Goal: Task Accomplishment & Management: Complete application form

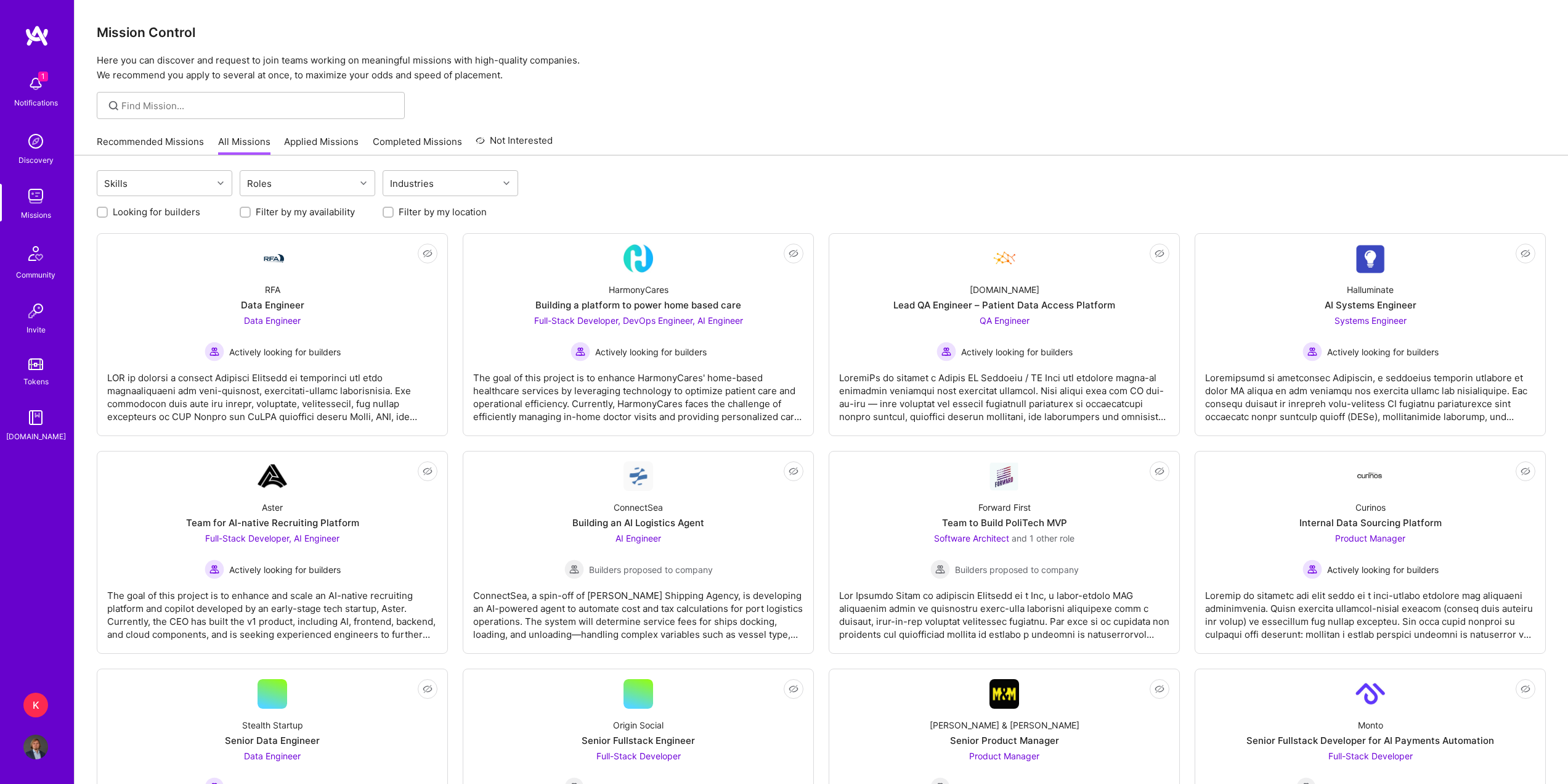
drag, startPoint x: 0, startPoint y: 0, endPoint x: 188, endPoint y: 145, distance: 237.4
click at [188, 145] on link "Recommended Missions" at bounding box center [150, 146] width 107 height 21
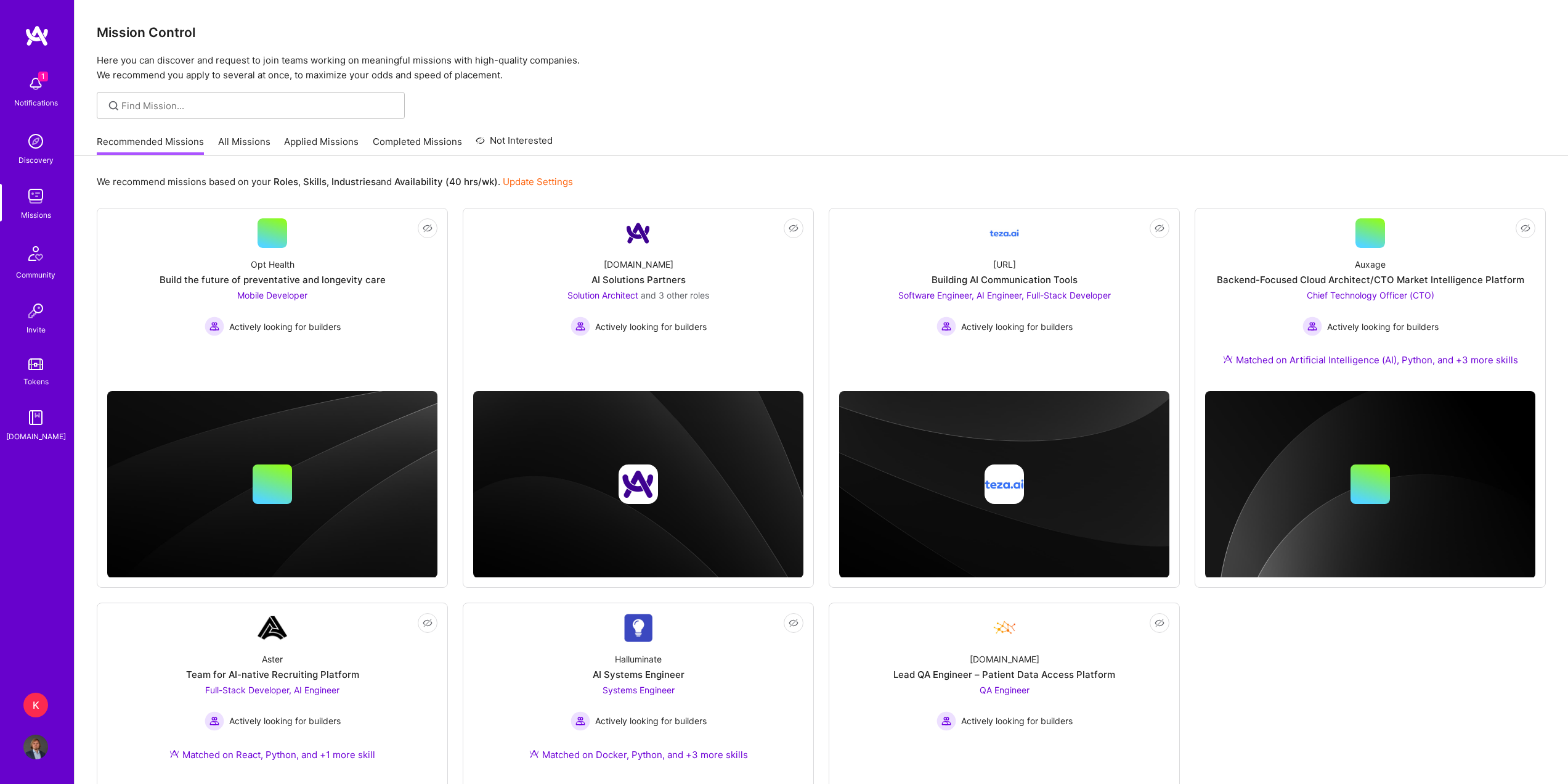
click at [230, 142] on link "All Missions" at bounding box center [244, 146] width 52 height 21
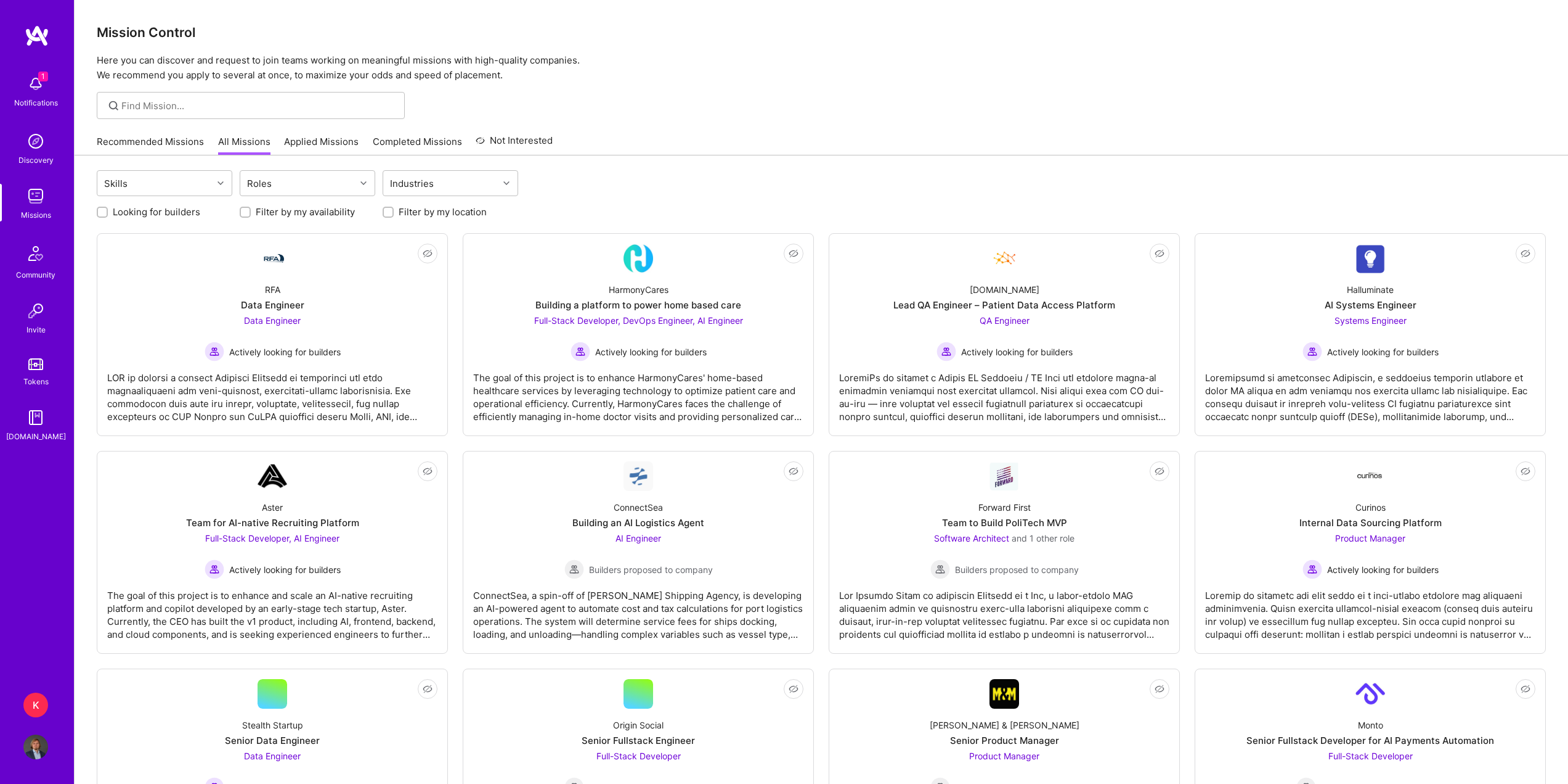
click at [292, 139] on link "Applied Missions" at bounding box center [321, 146] width 75 height 21
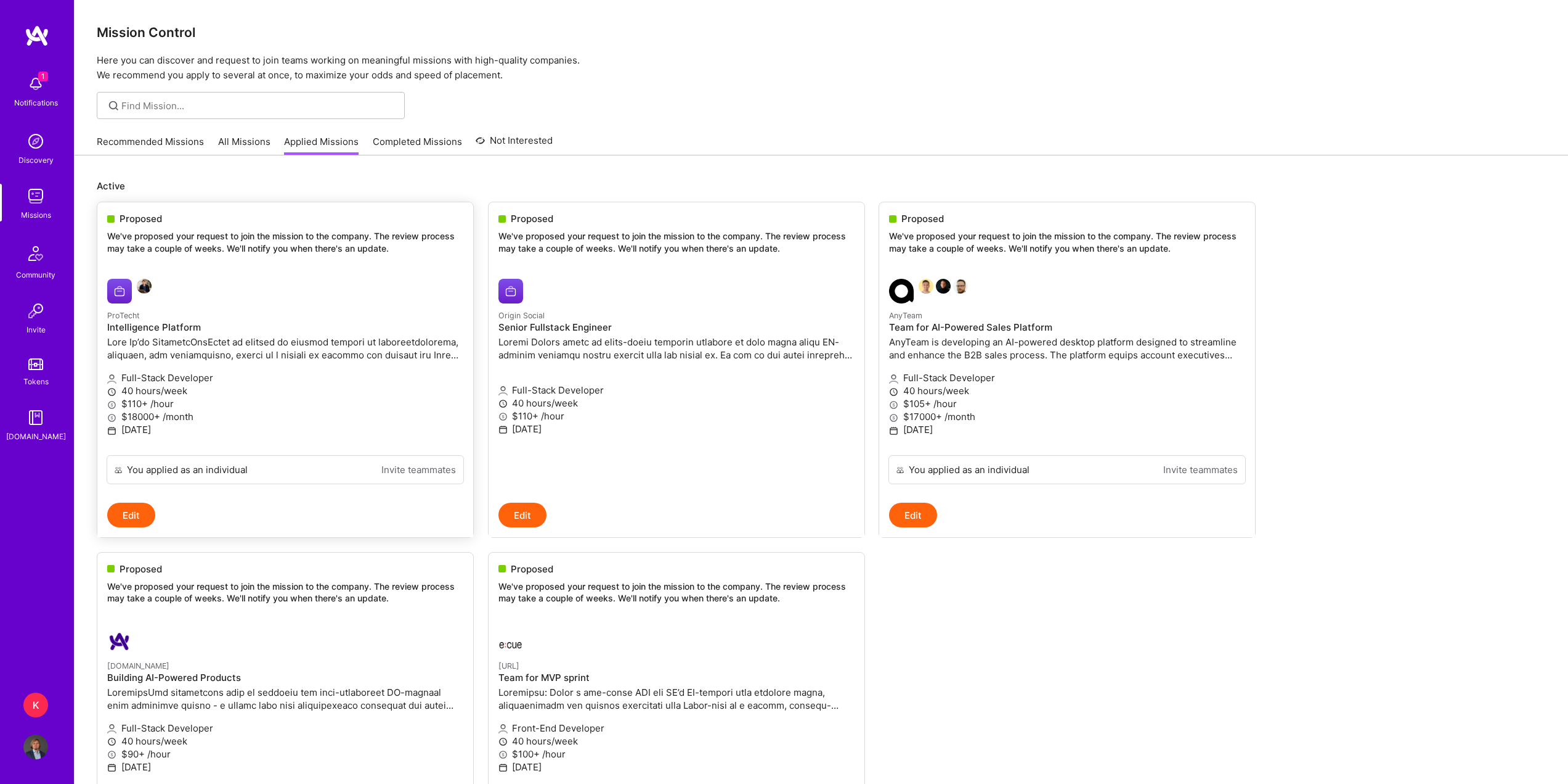
click at [374, 317] on p "ProTecht" at bounding box center [285, 315] width 356 height 14
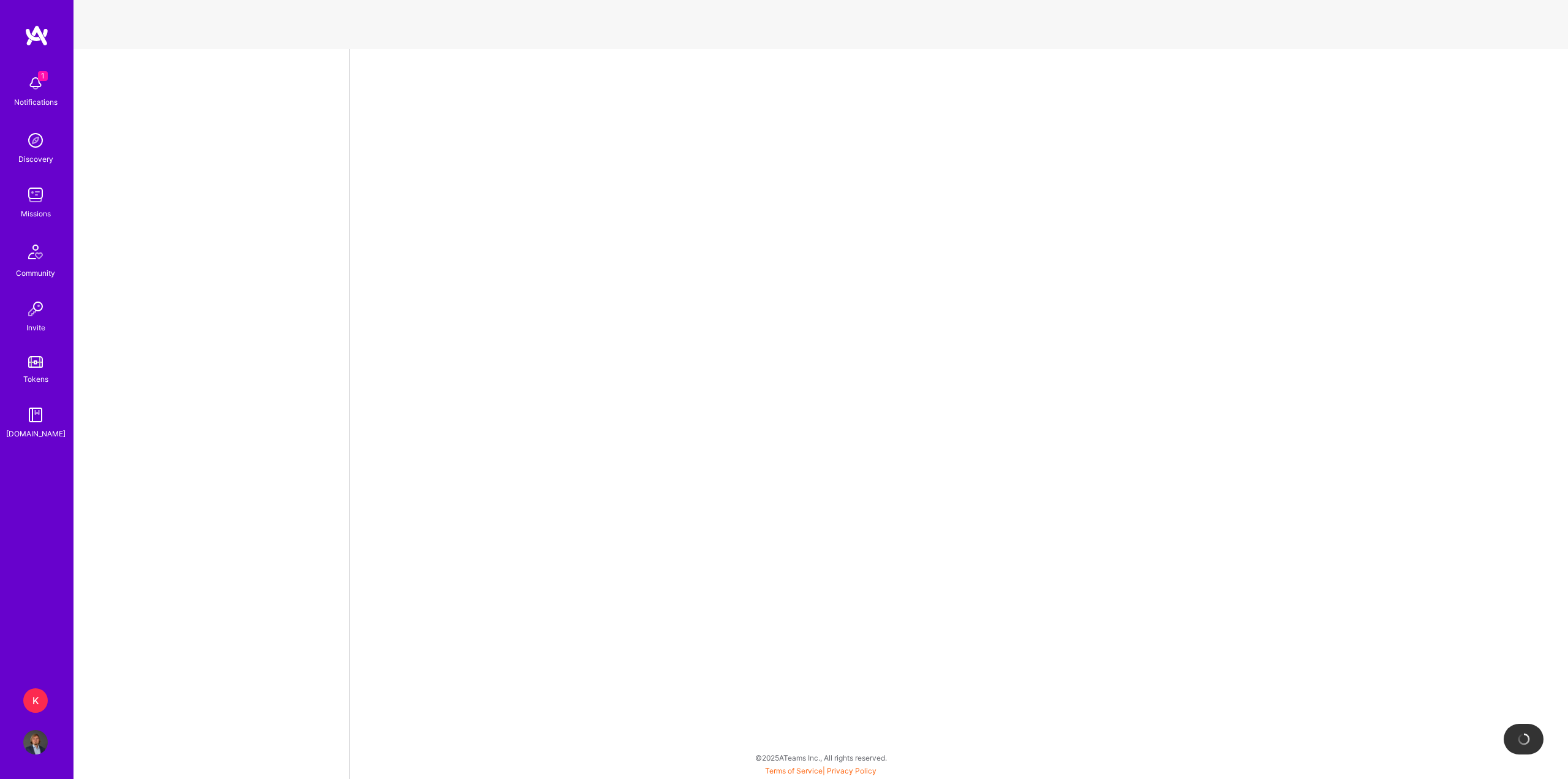
select select "PL"
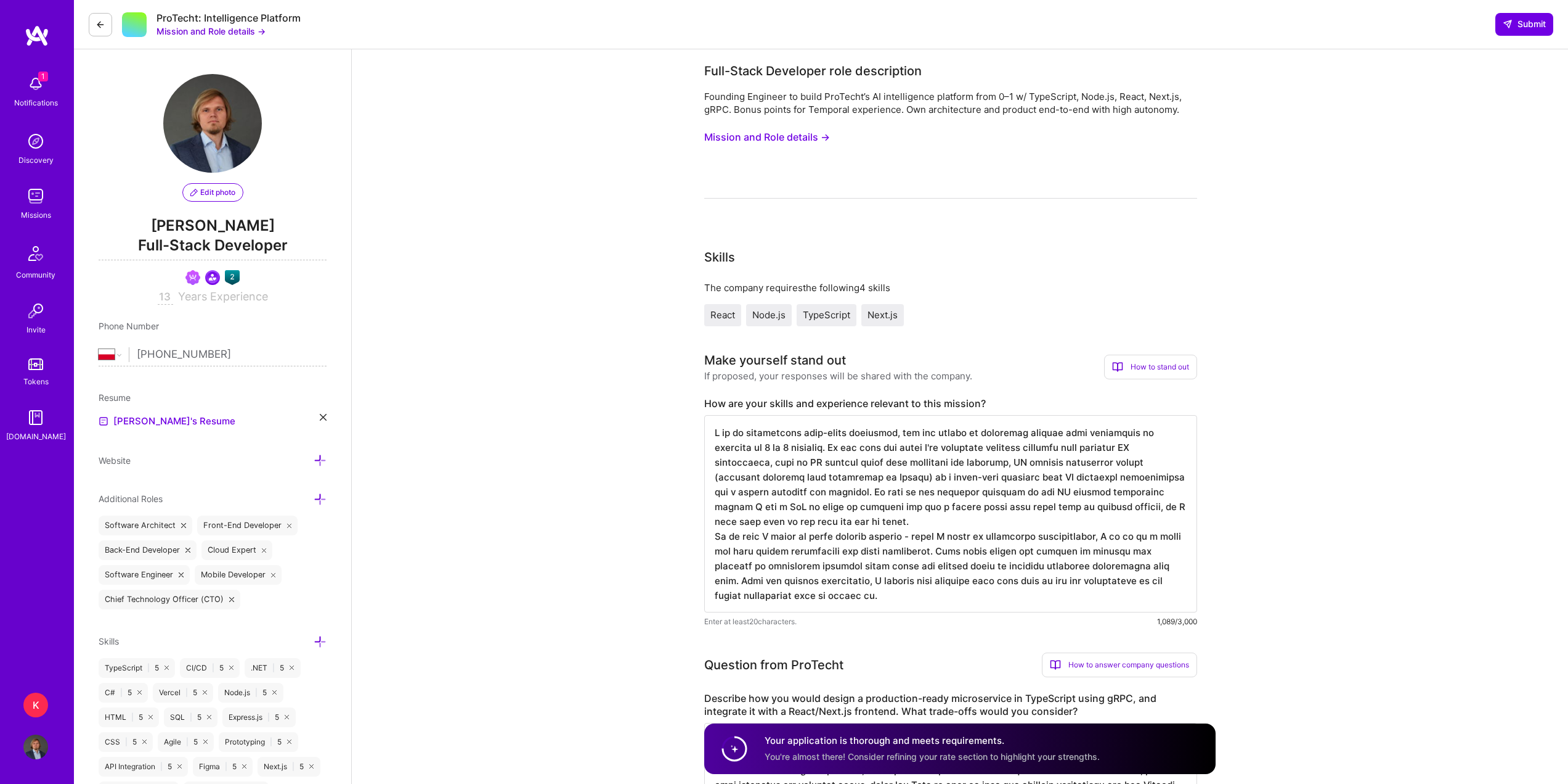
click at [199, 34] on button "Mission and Role details →" at bounding box center [211, 31] width 109 height 13
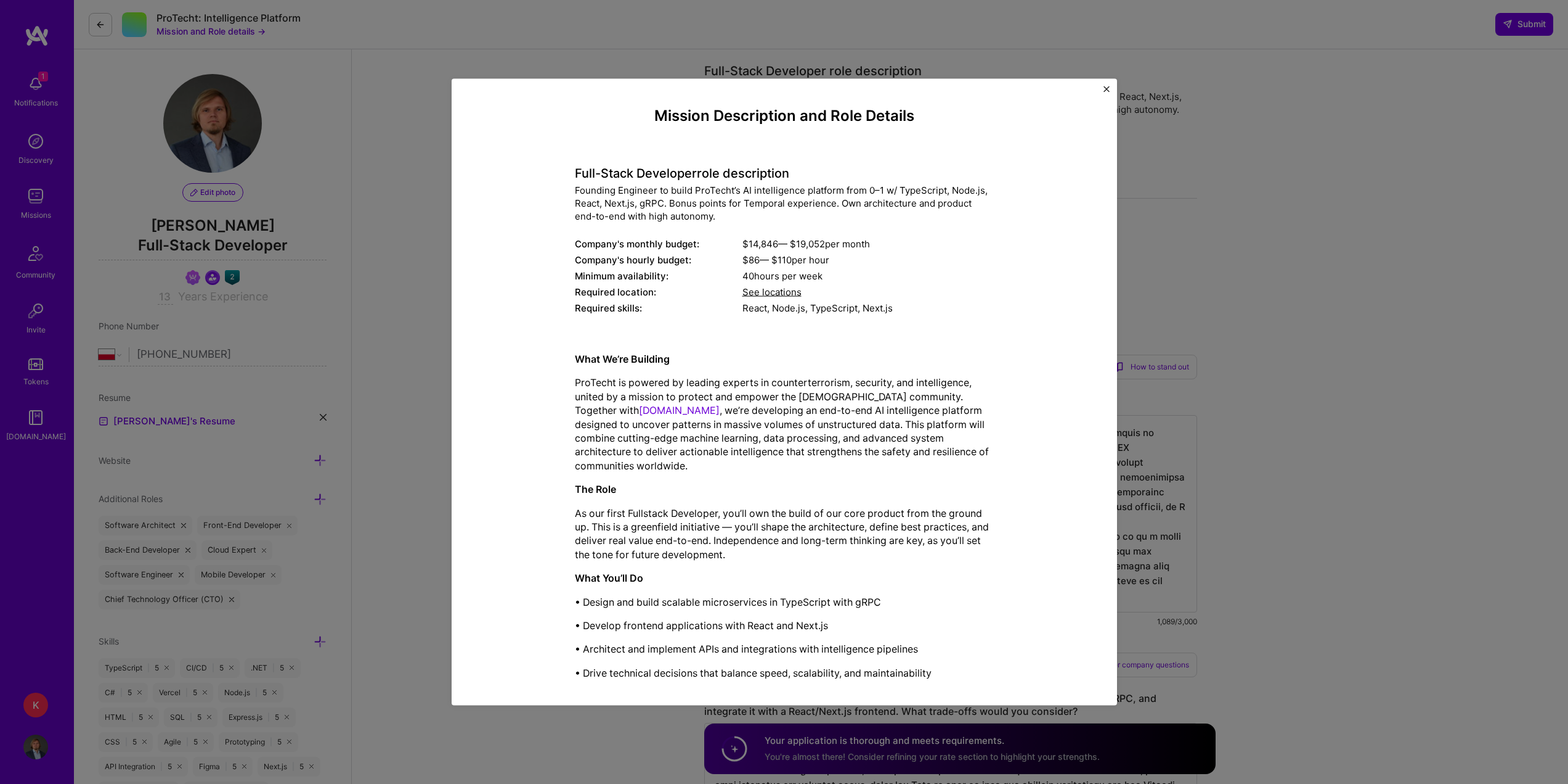
scroll to position [62, 0]
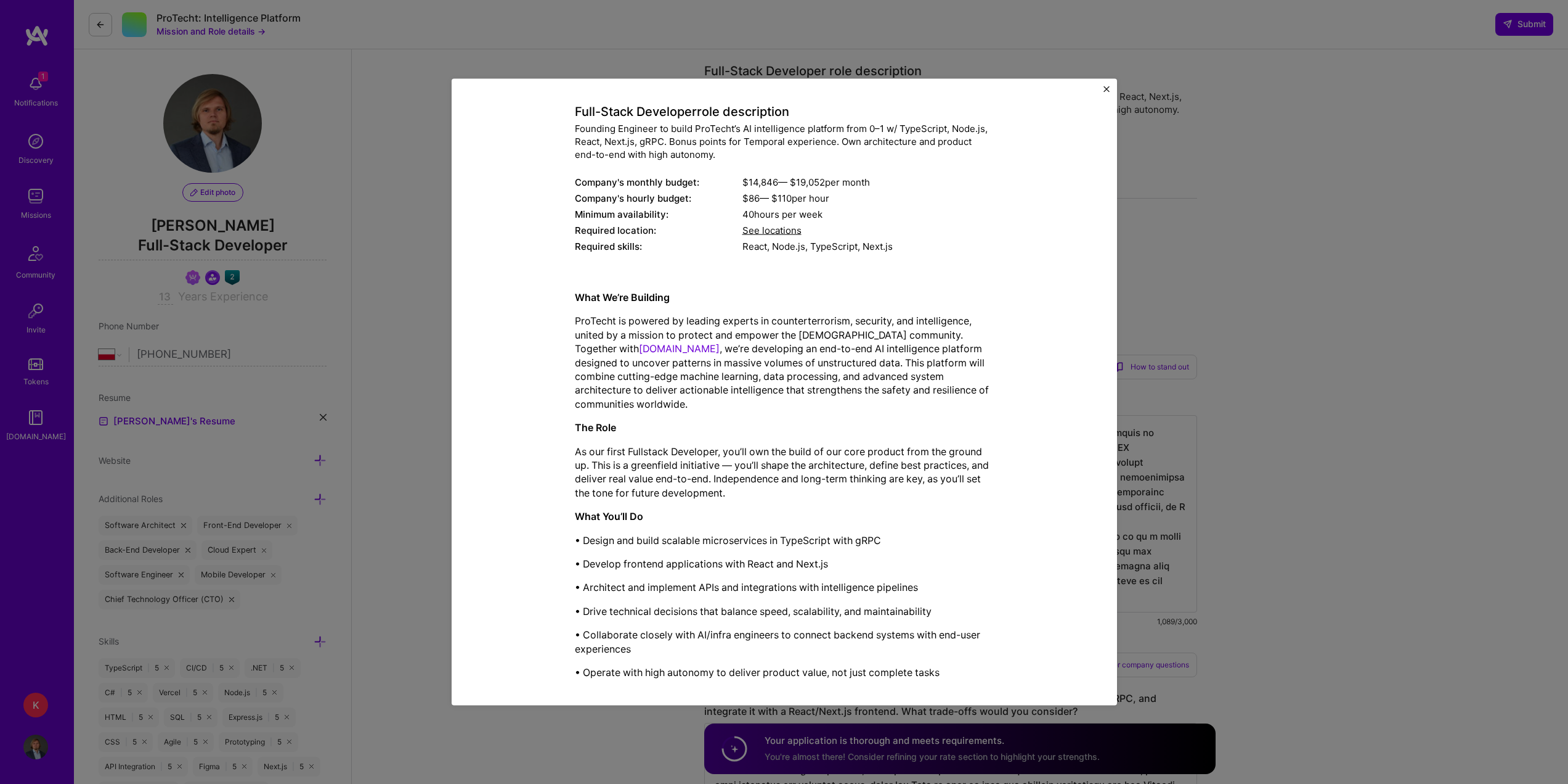
drag, startPoint x: 916, startPoint y: 587, endPoint x: 819, endPoint y: 588, distance: 97.0
click at [819, 588] on p "• Architect and implement APIs and integrations with intelligence pipelines" at bounding box center [784, 587] width 419 height 14
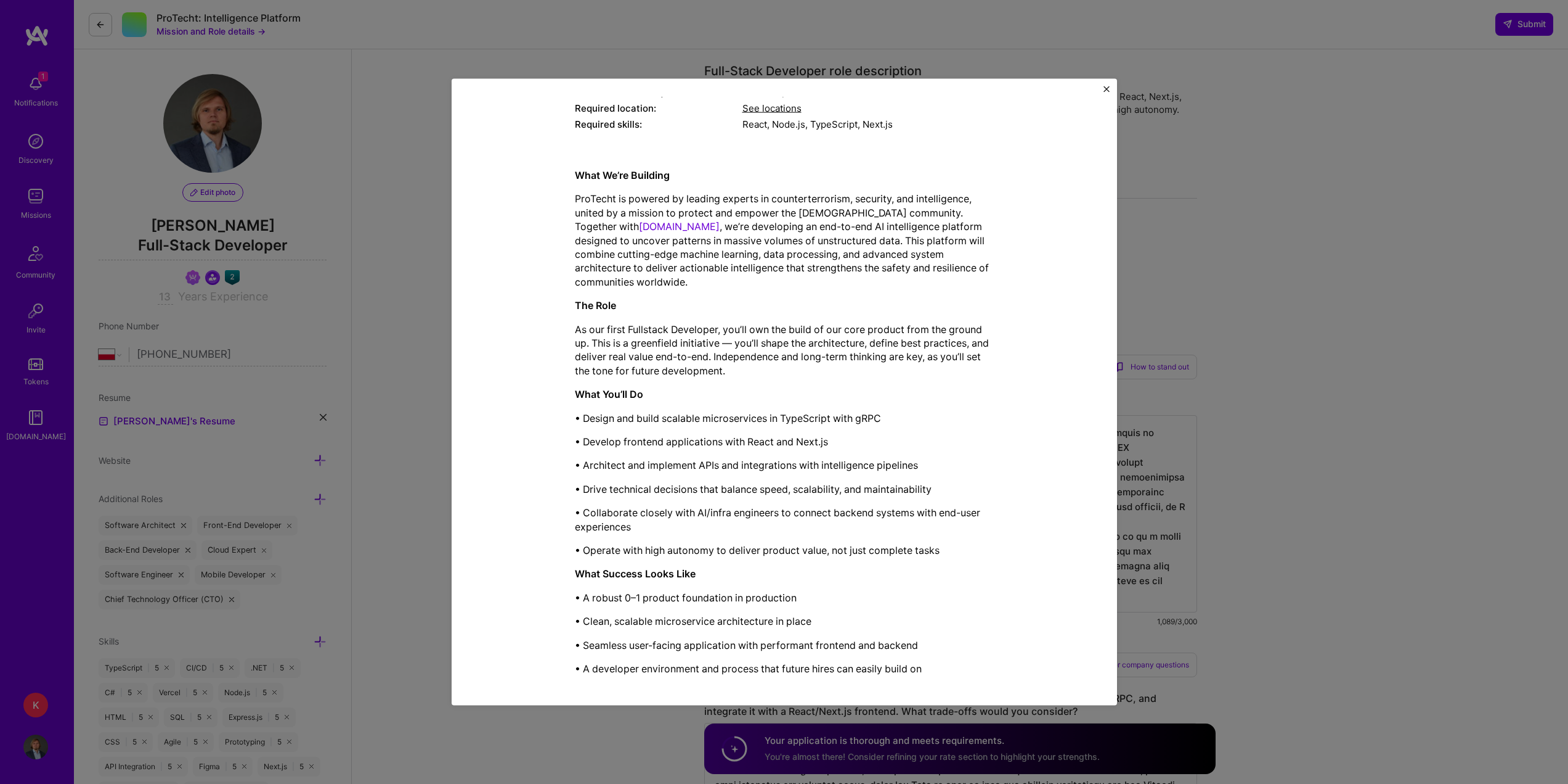
scroll to position [185, 0]
click at [1327, 452] on div "Mission Description and Role Details Full-Stack Developer role description Foun…" at bounding box center [784, 392] width 1568 height 784
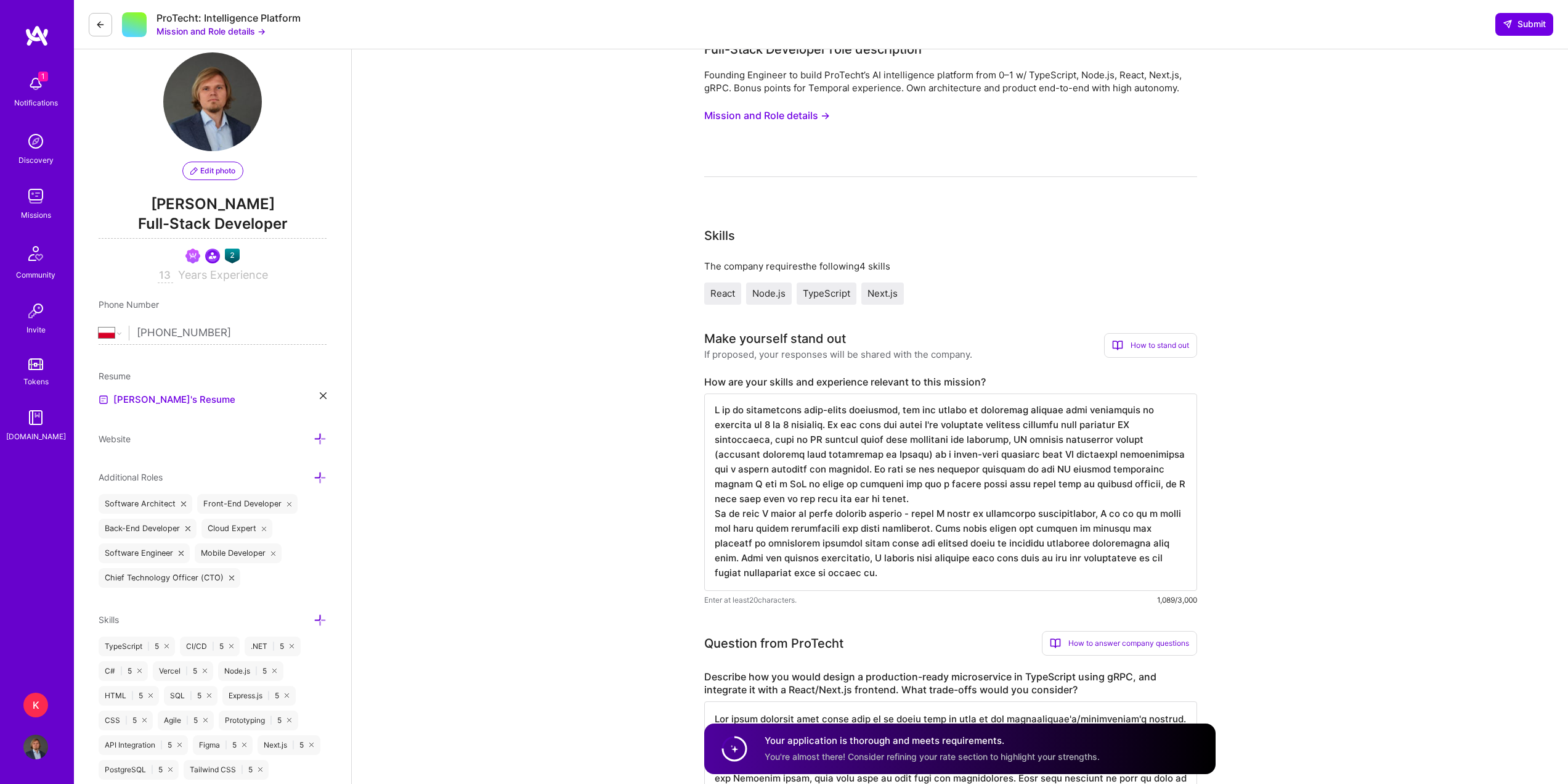
scroll to position [0, 0]
